Goal: Find specific fact: Find specific fact

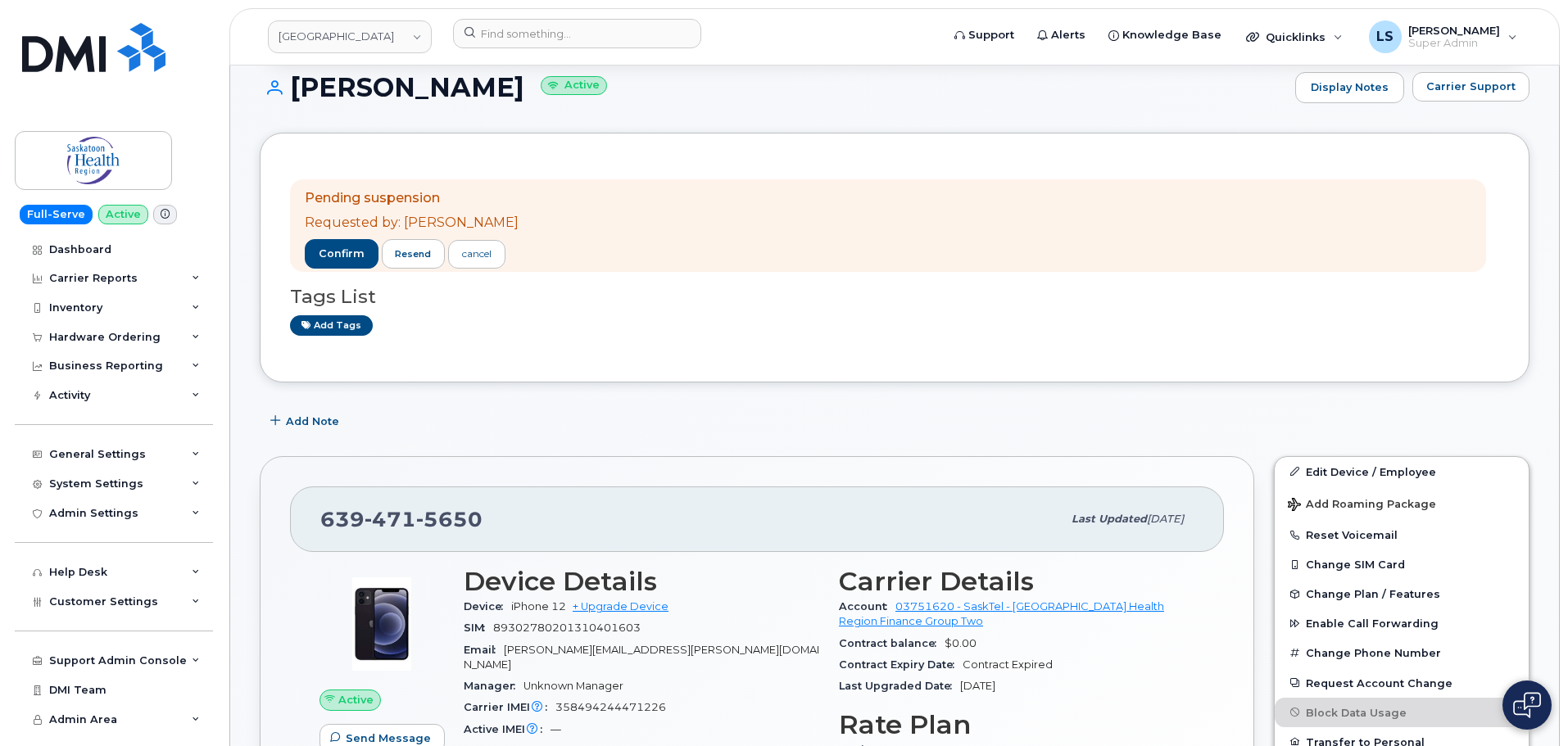
scroll to position [164, 0]
drag, startPoint x: 496, startPoint y: 524, endPoint x: 326, endPoint y: 536, distance: 170.4
click at [326, 536] on div "[PHONE_NUMBER] Last updated [DATE]" at bounding box center [757, 517] width 934 height 66
copy span "[PHONE_NUMBER]"
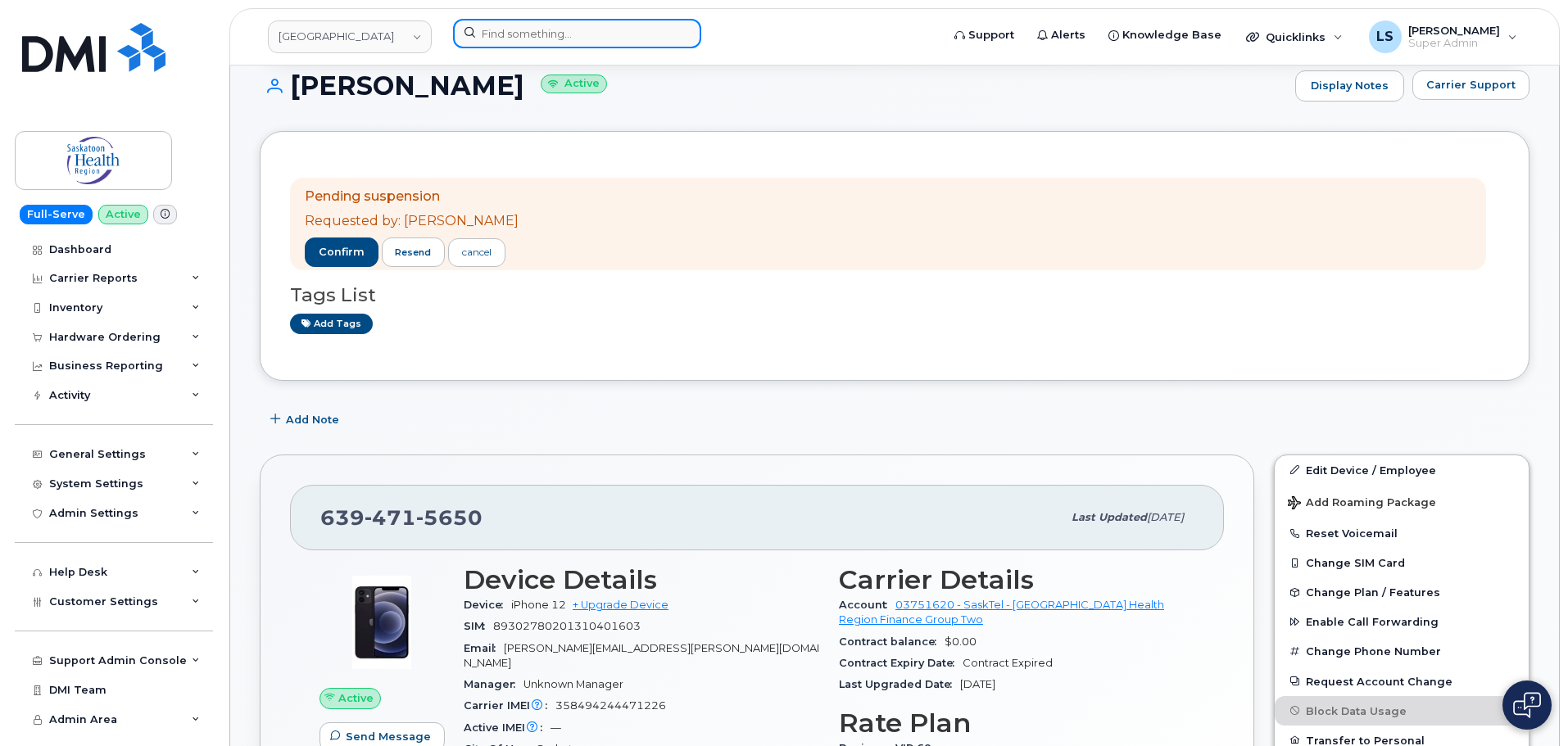
click at [589, 22] on input at bounding box center [577, 34] width 249 height 29
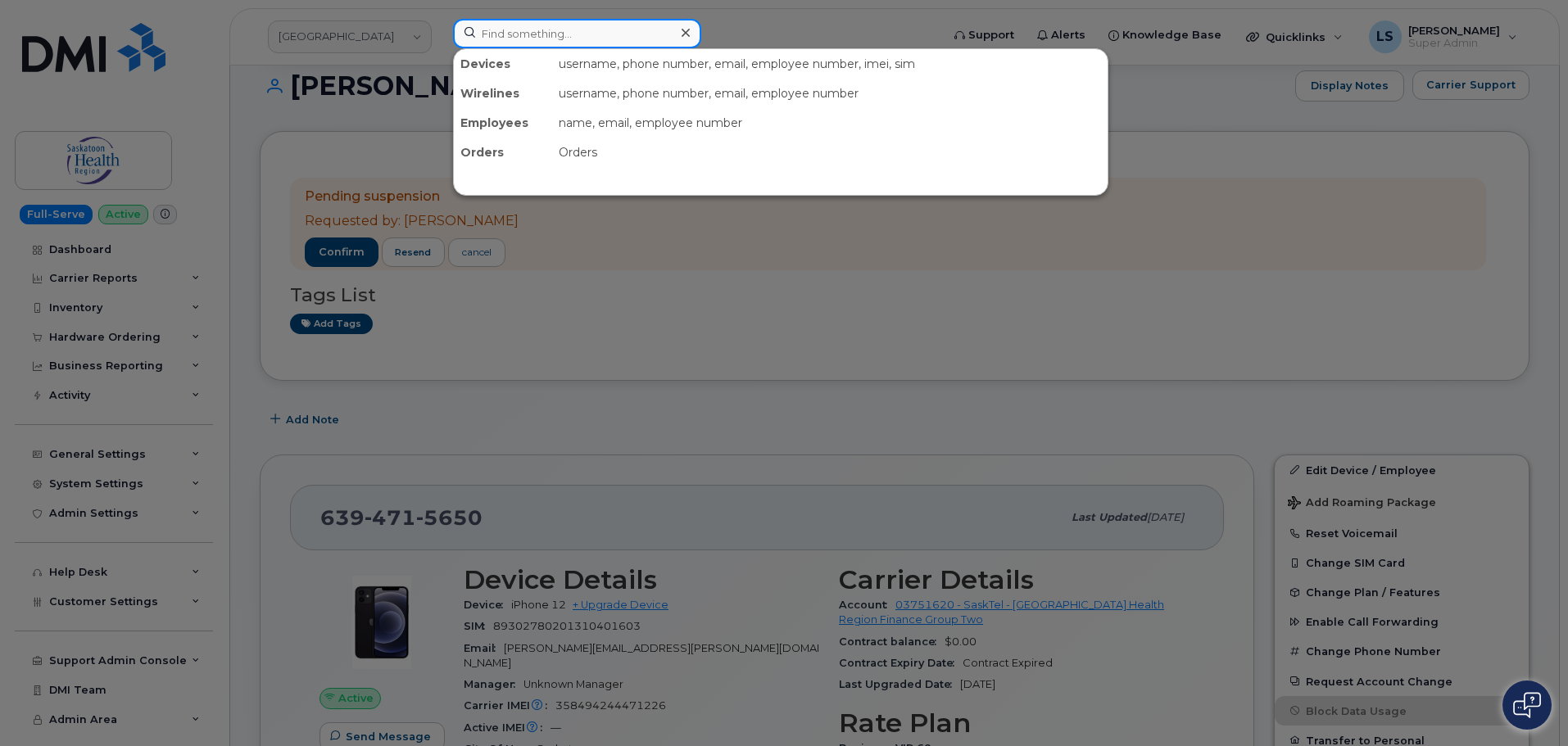
paste input "[PERSON_NAME]"
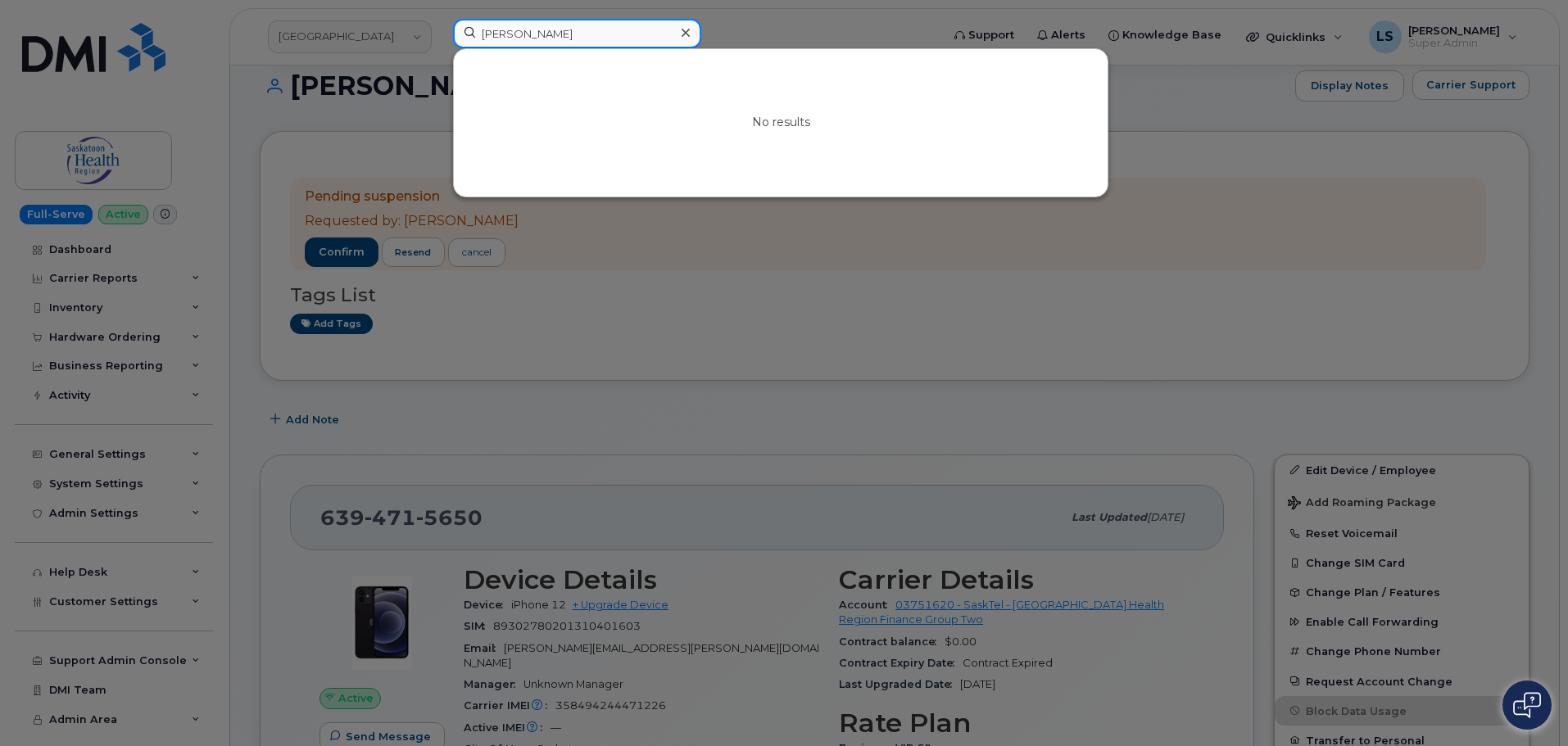
type input "[PERSON_NAME]"
click at [694, 29] on div at bounding box center [685, 34] width 24 height 24
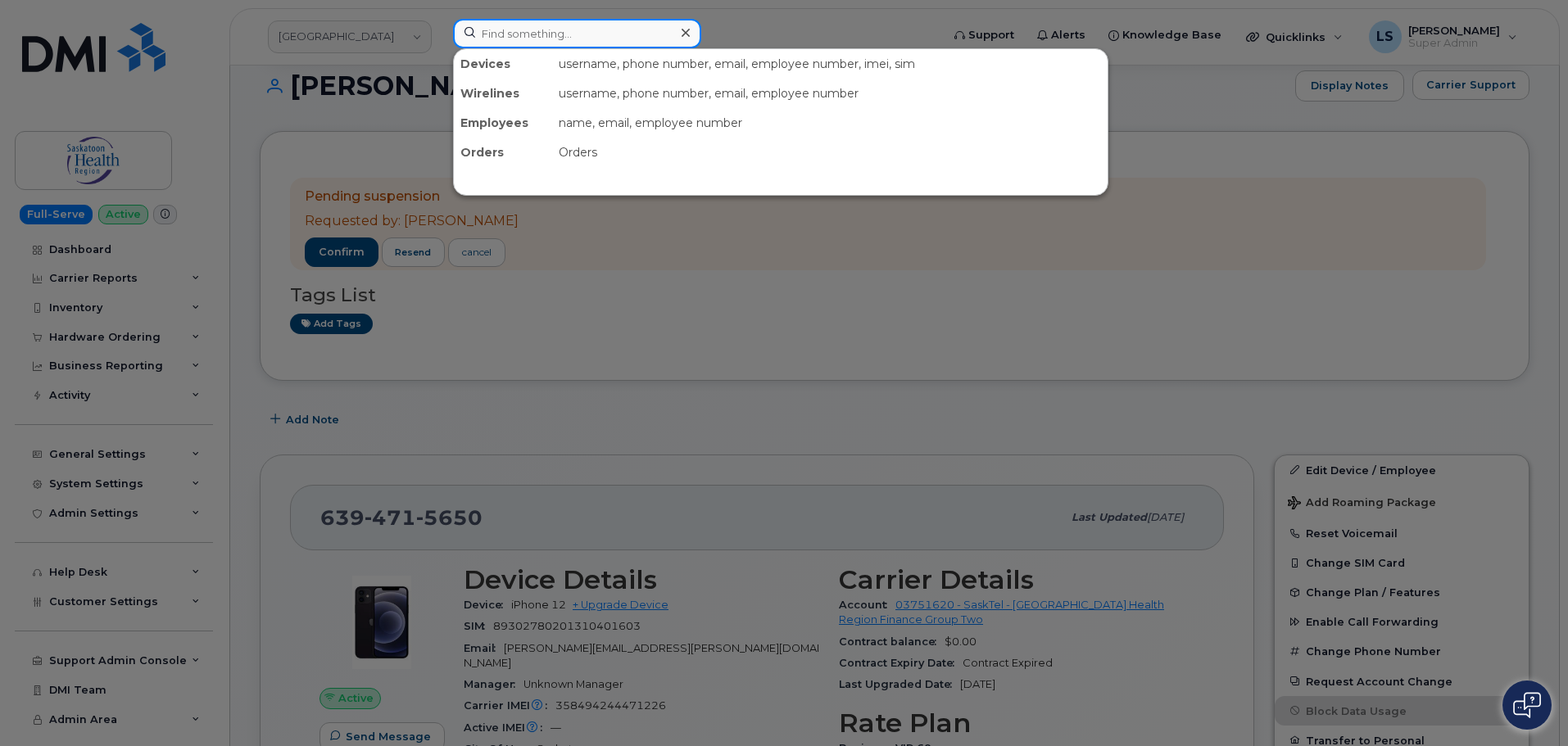
click at [677, 33] on div at bounding box center [577, 34] width 249 height 29
paste input "297793"
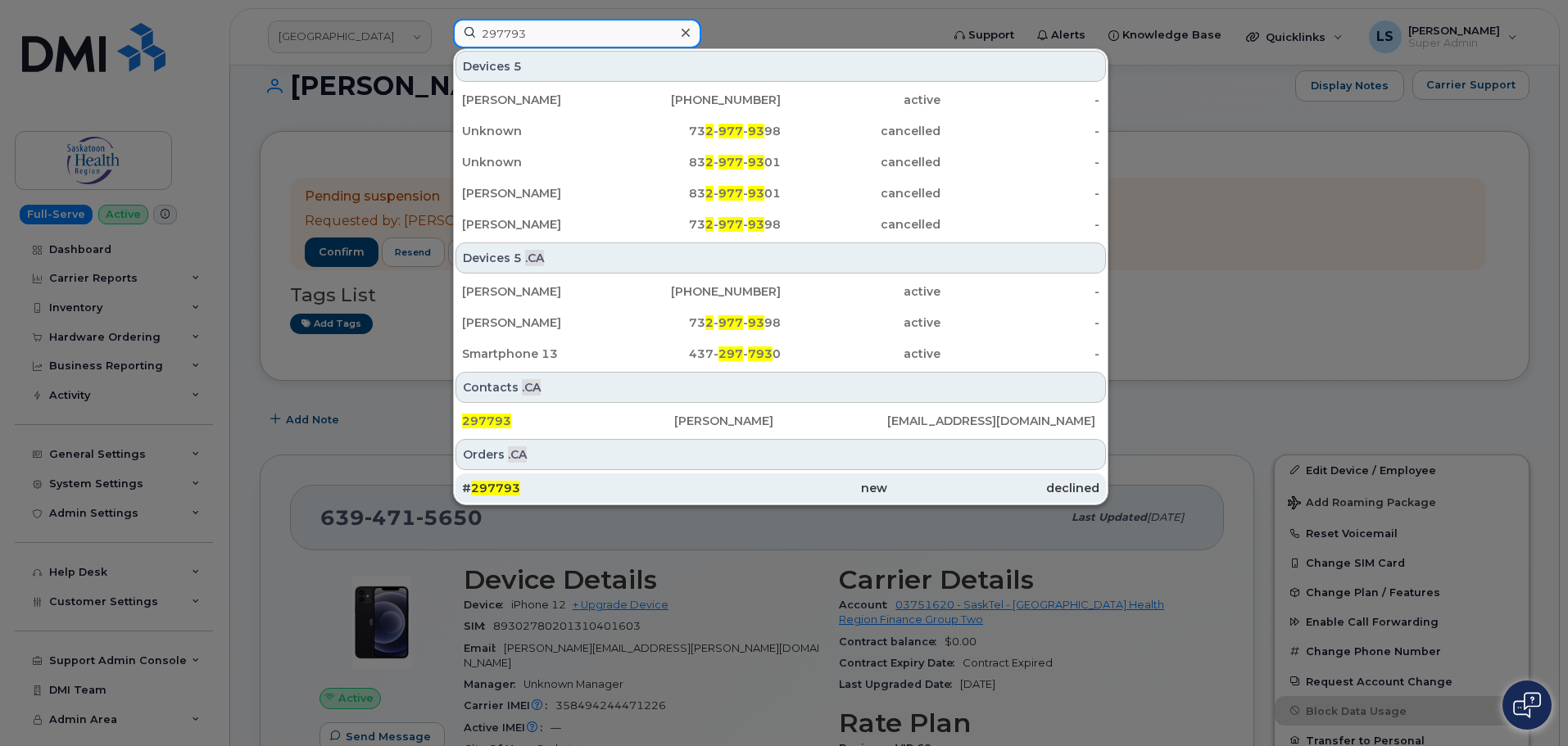
type input "297793"
click at [626, 483] on div "# 297793" at bounding box center [568, 487] width 212 height 16
